Goal: Information Seeking & Learning: Learn about a topic

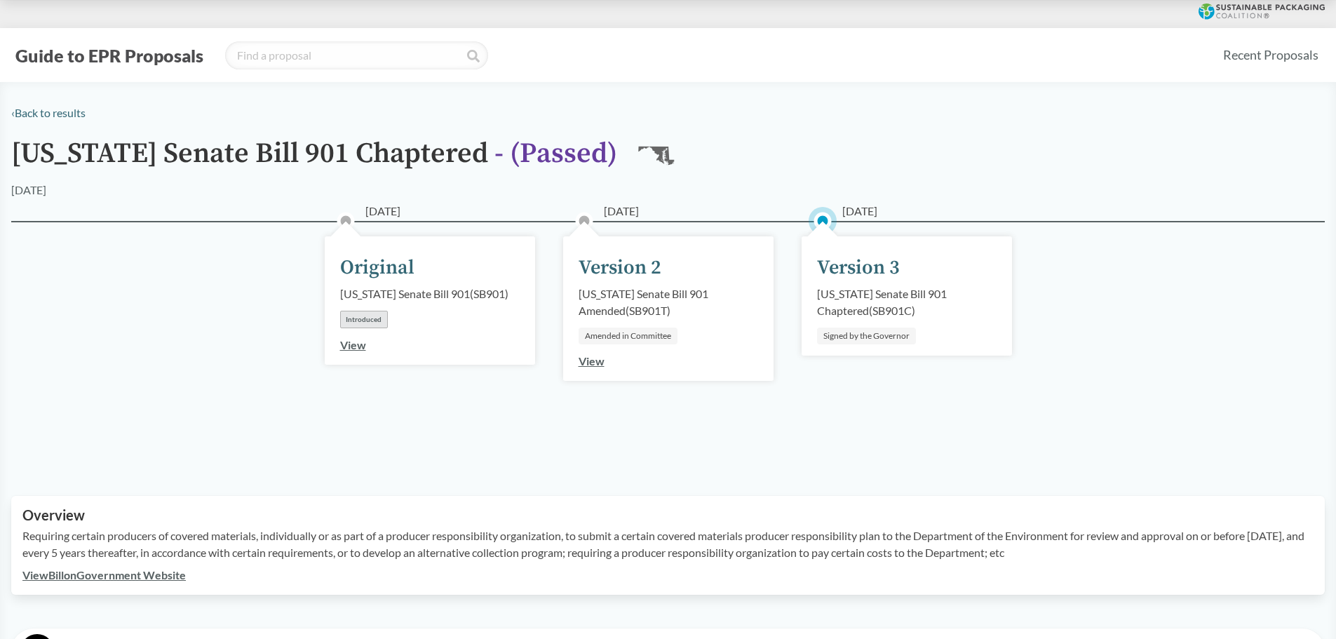
click at [84, 48] on button "Guide to EPR Proposals" at bounding box center [109, 55] width 196 height 22
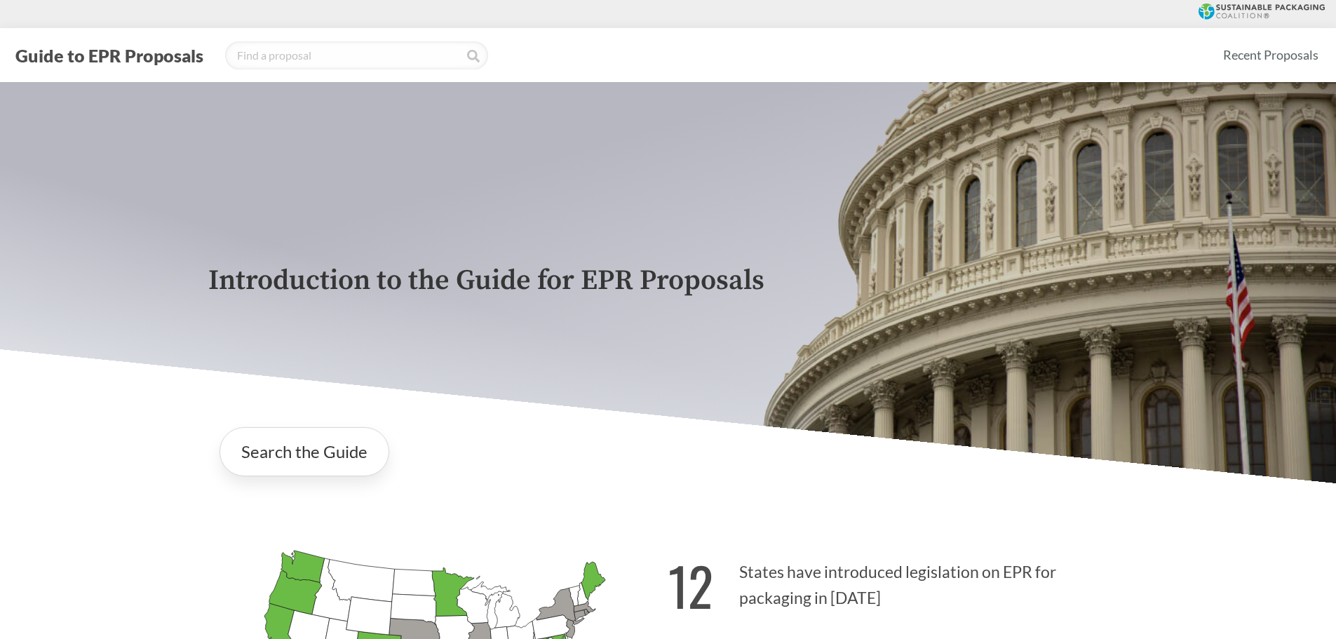
click at [1280, 13] on icon at bounding box center [1262, 12] width 126 height 16
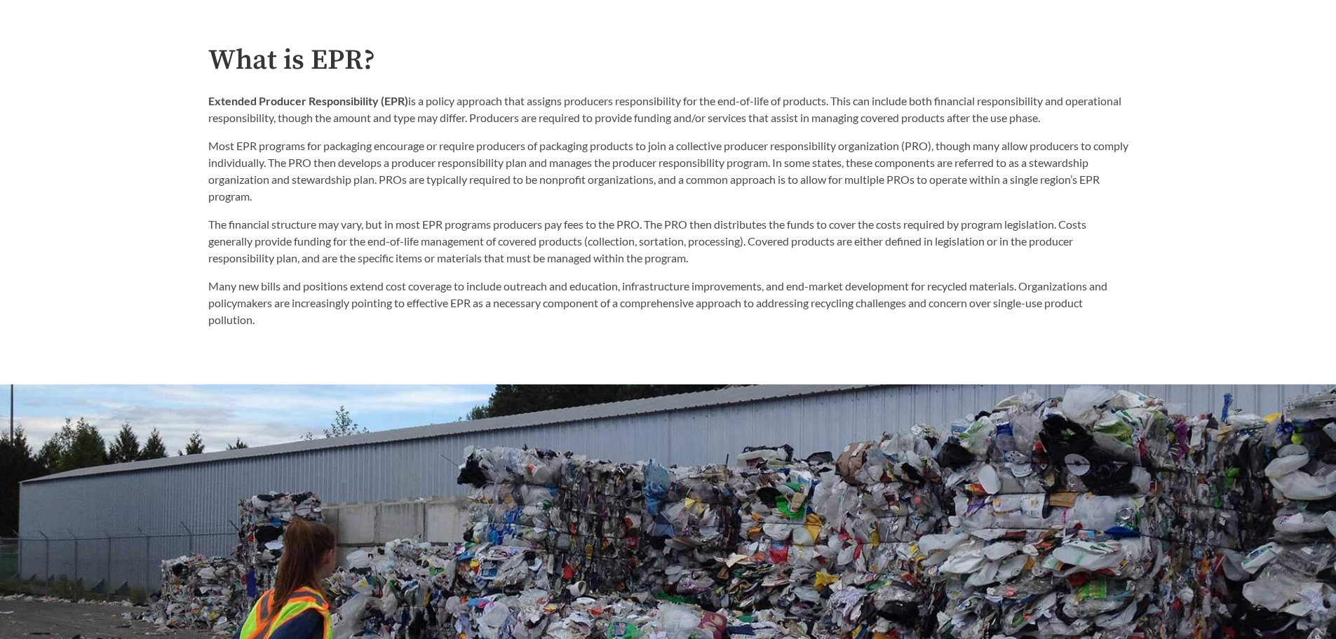
scroll to position [351, 0]
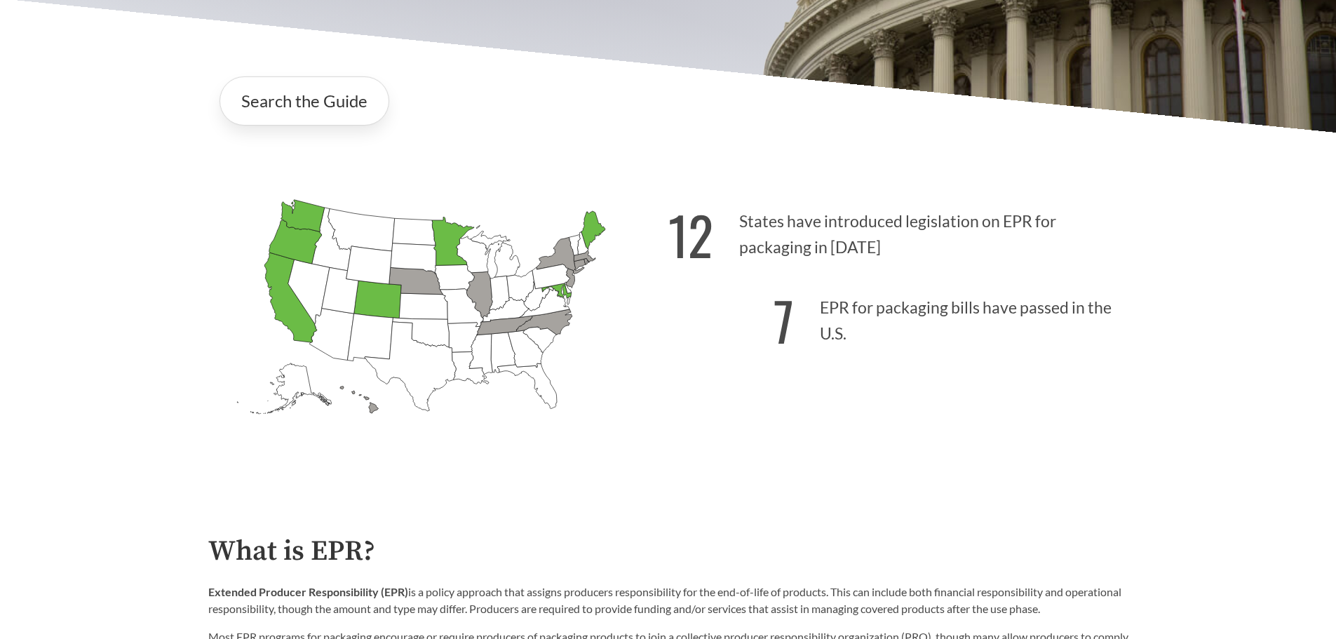
drag, startPoint x: 289, startPoint y: 137, endPoint x: 292, endPoint y: 110, distance: 26.8
click at [289, 136] on div "Search the Guide" at bounding box center [668, 101] width 920 height 72
click at [292, 110] on link "Search the Guide" at bounding box center [305, 100] width 170 height 49
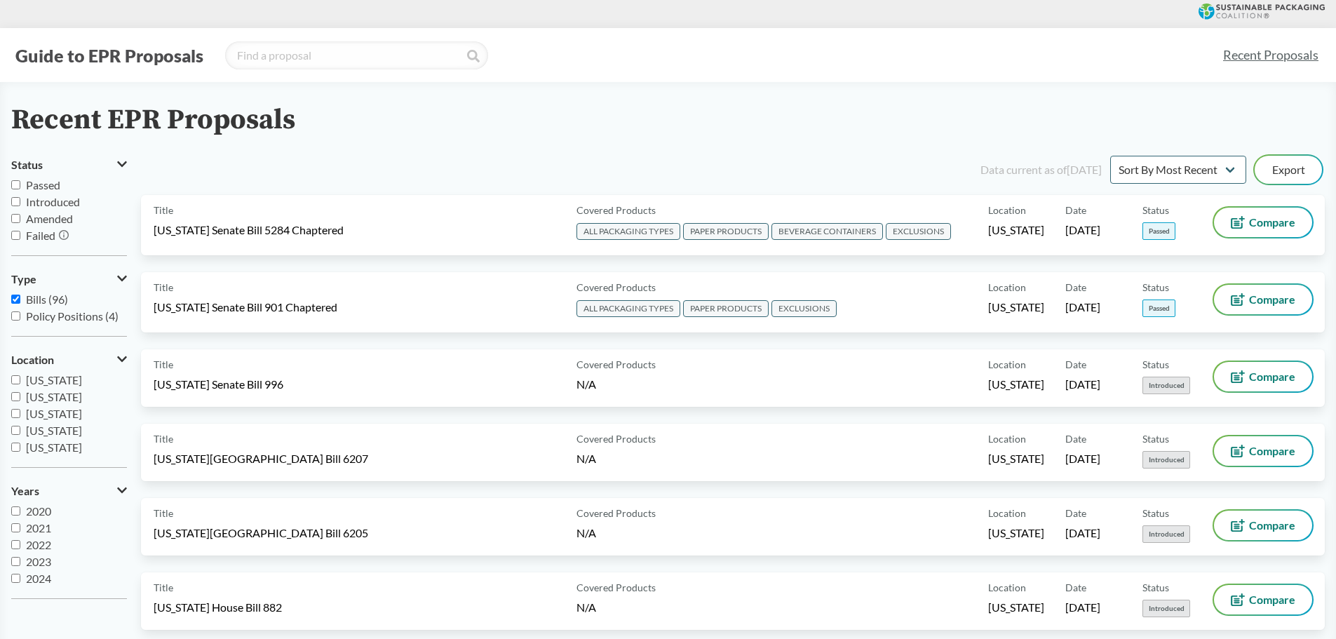
click at [31, 399] on span "[US_STATE]" at bounding box center [54, 396] width 56 height 13
click at [20, 399] on input "[US_STATE]" at bounding box center [15, 396] width 9 height 9
checkbox input "true"
